Goal: Register for event/course

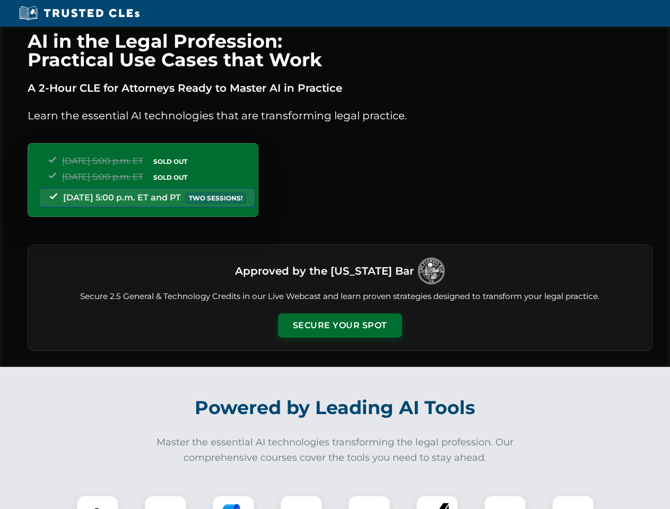
click at [339, 326] on button "Secure Your Spot" at bounding box center [340, 325] width 124 height 24
click at [98, 502] on img at bounding box center [97, 516] width 31 height 31
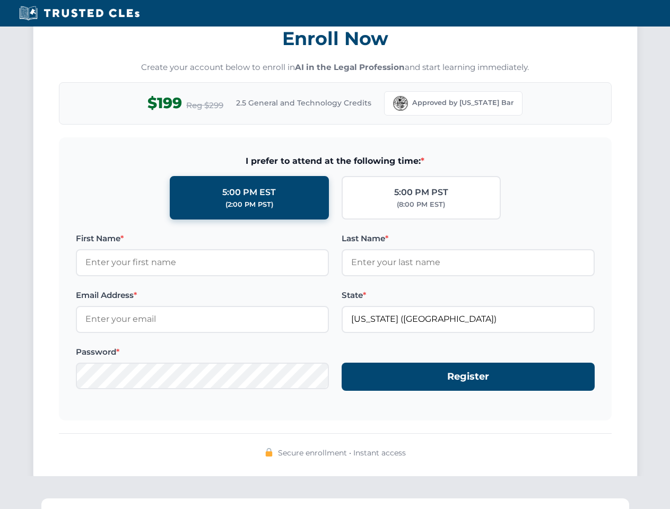
scroll to position [1041, 0]
